Goal: Information Seeking & Learning: Learn about a topic

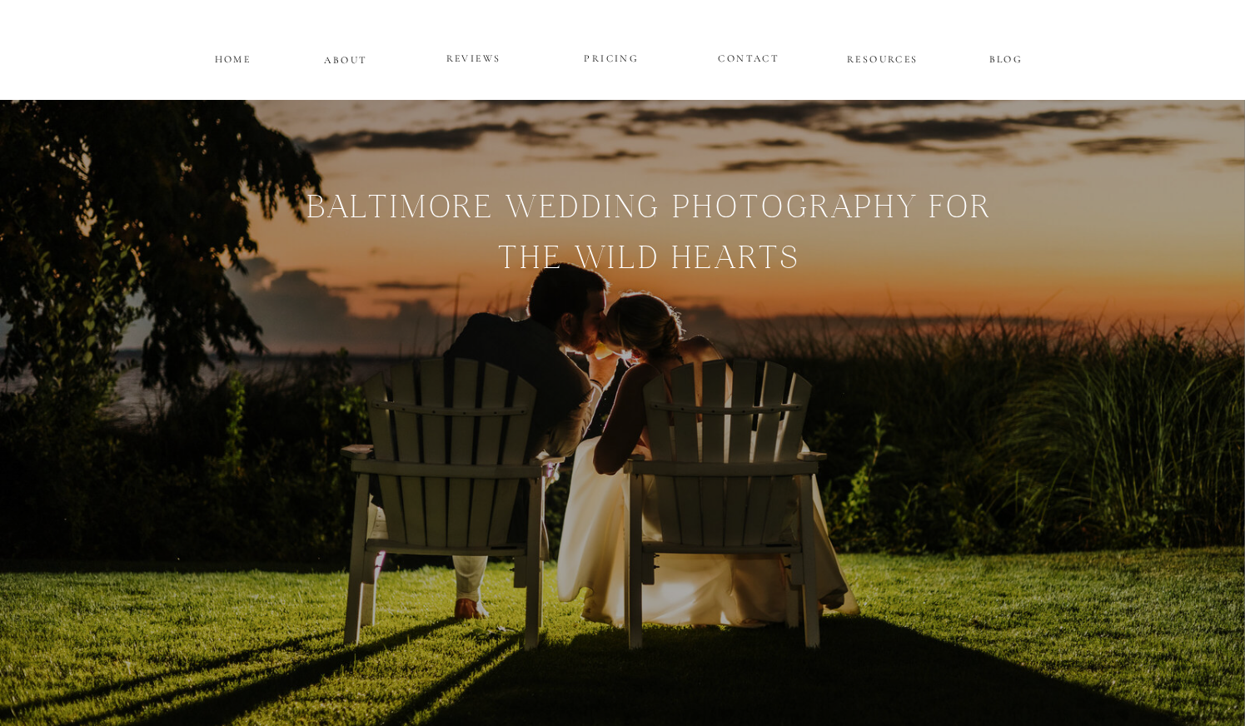
click at [603, 62] on p "PRICING" at bounding box center [612, 59] width 100 height 20
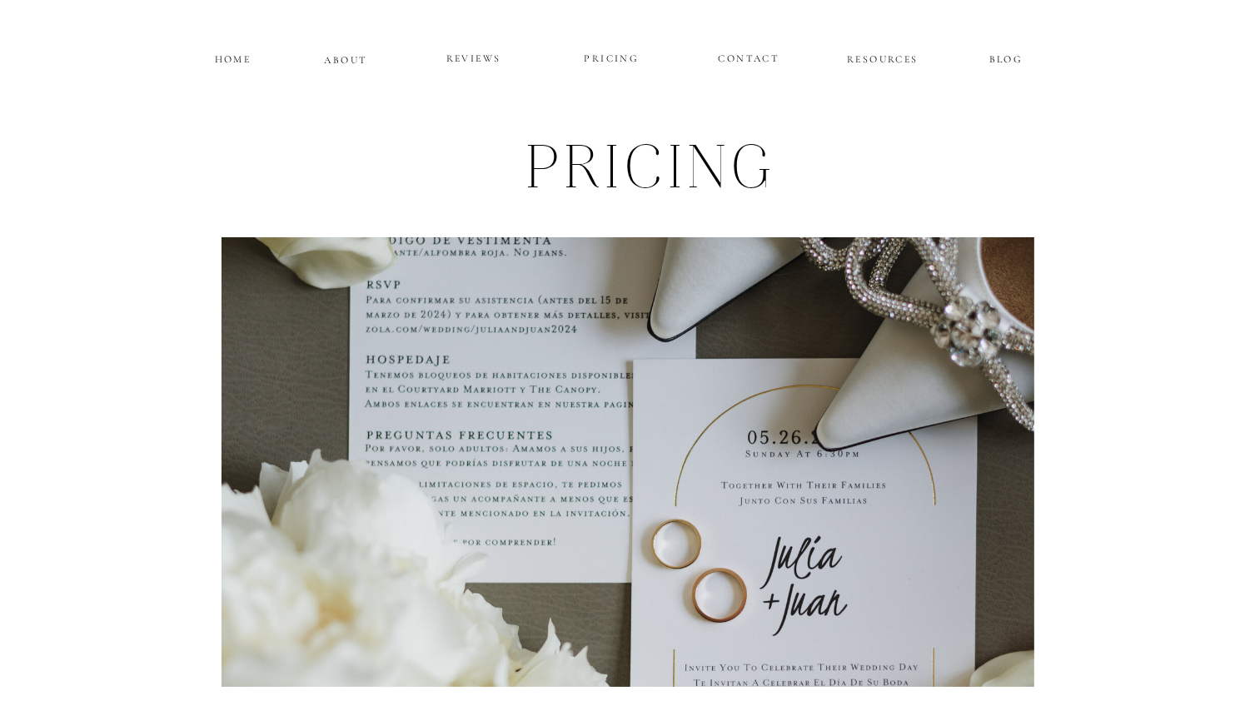
click at [233, 59] on p "HOME" at bounding box center [233, 57] width 42 height 14
